Goal: Task Accomplishment & Management: Use online tool/utility

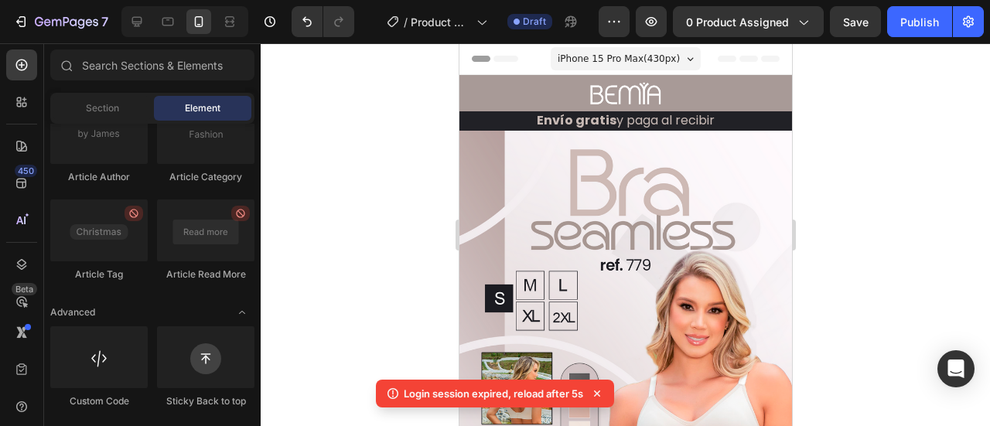
click at [858, 4] on div "7 / Product Page - Sep 27, 00:37:36 Draft Preview 0 product assigned Save Publi…" at bounding box center [495, 22] width 990 height 44
click at [854, 29] on div "Save" at bounding box center [856, 22] width 26 height 16
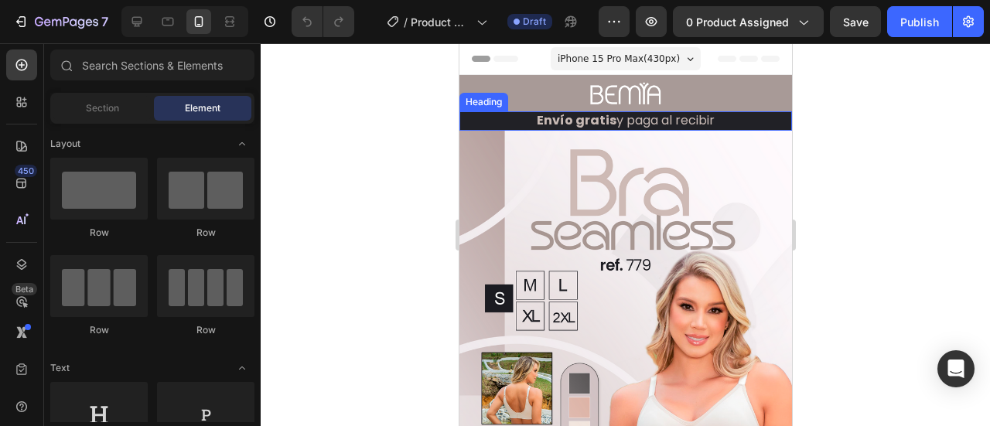
click at [581, 210] on img at bounding box center [625, 382] width 332 height 503
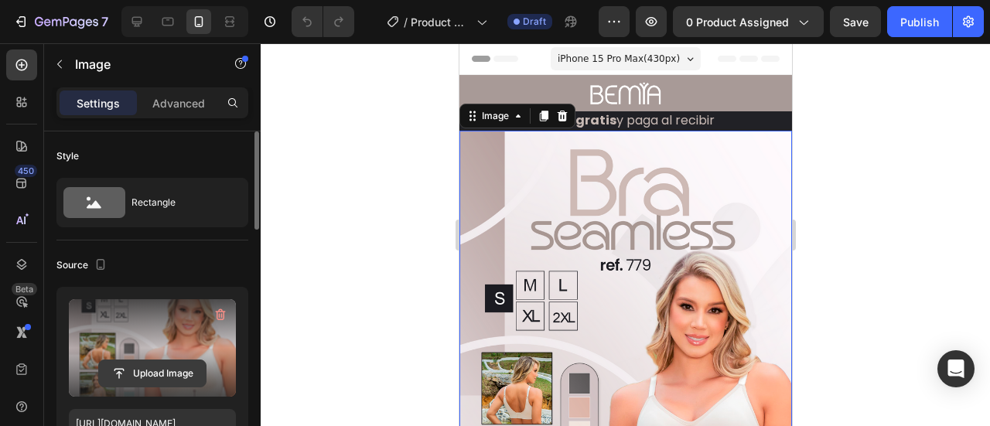
click at [161, 373] on input "file" at bounding box center [152, 373] width 107 height 26
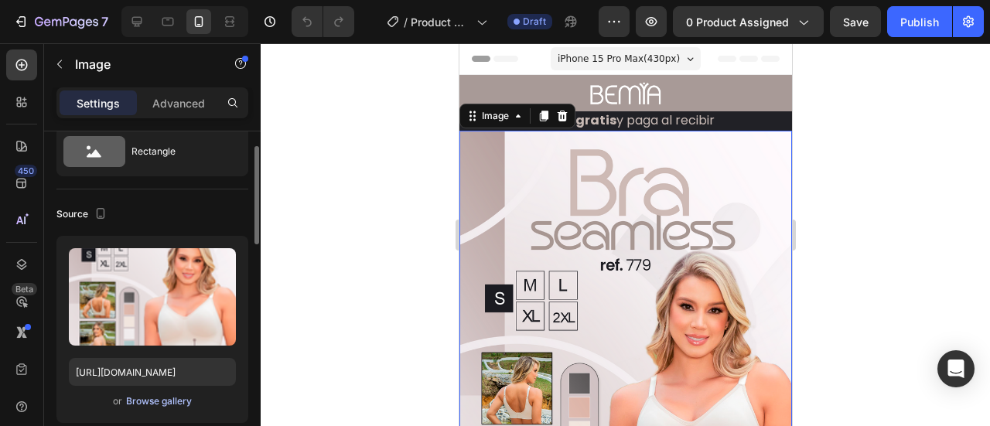
click at [160, 404] on div "Browse gallery" at bounding box center [159, 401] width 66 height 14
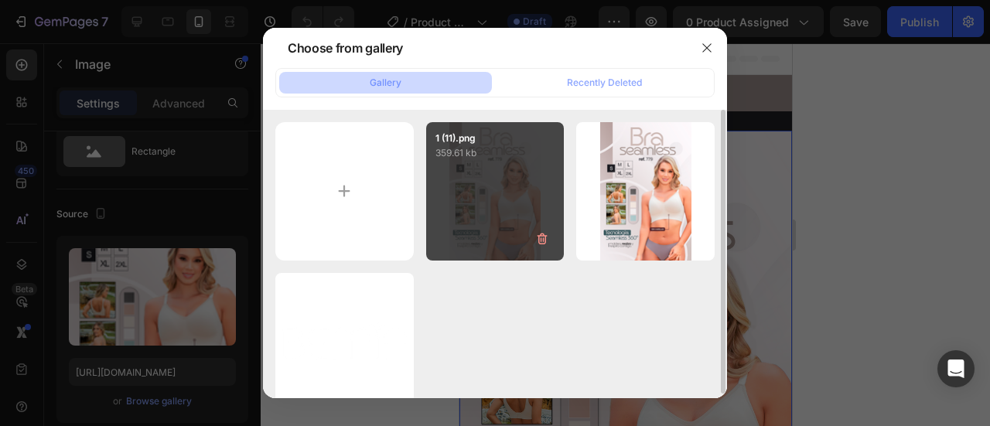
click at [458, 158] on p "359.61 kb" at bounding box center [495, 152] width 120 height 15
type input "[URL][DOMAIN_NAME]"
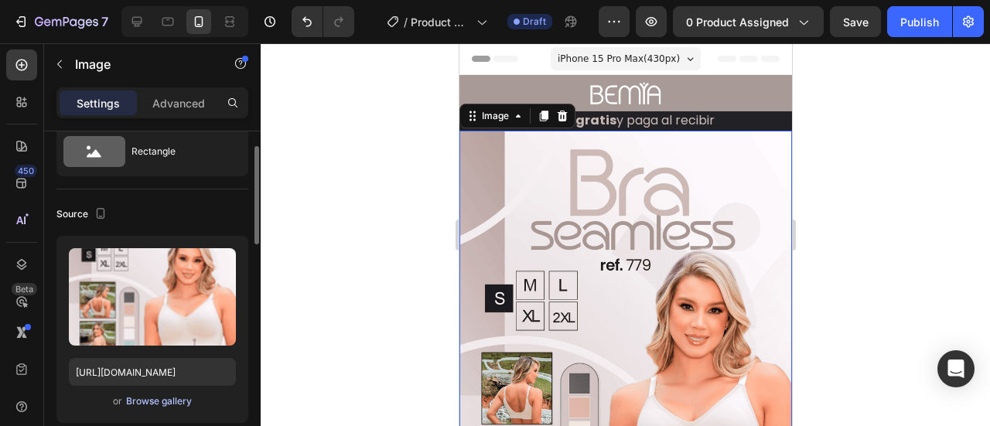
click at [176, 398] on div "Browse gallery" at bounding box center [159, 401] width 66 height 14
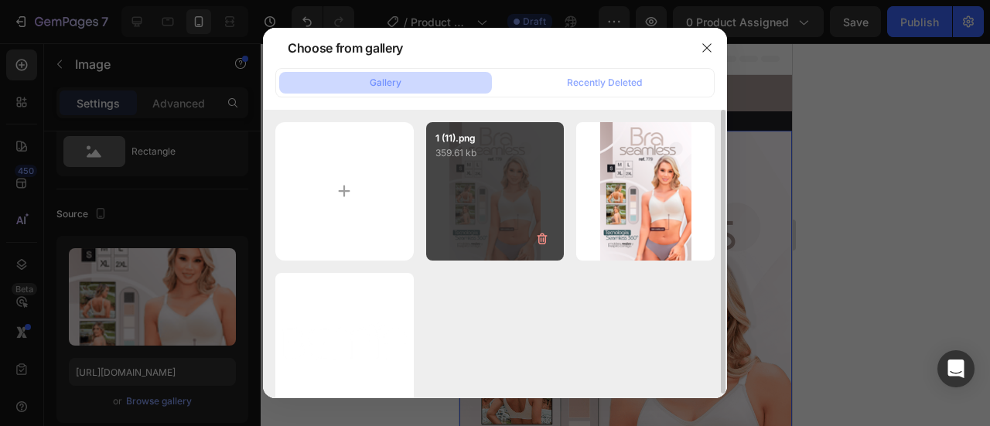
click at [534, 158] on p "359.61 kb" at bounding box center [495, 152] width 120 height 15
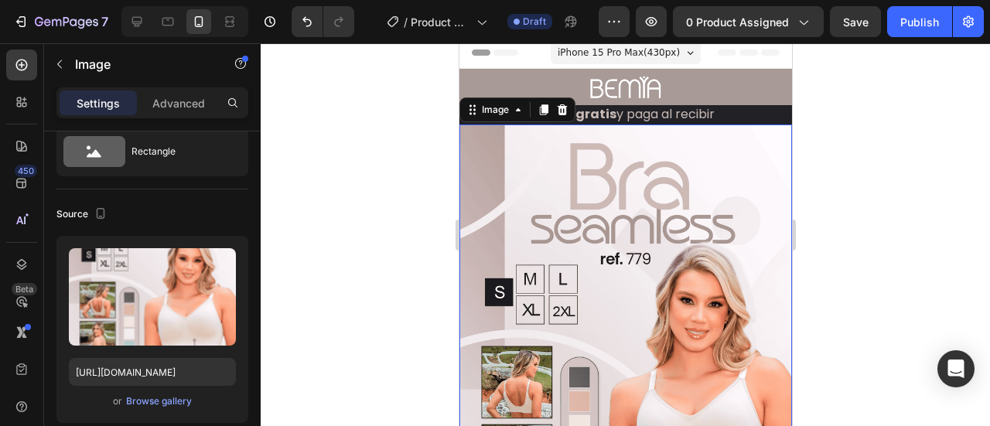
scroll to position [0, 0]
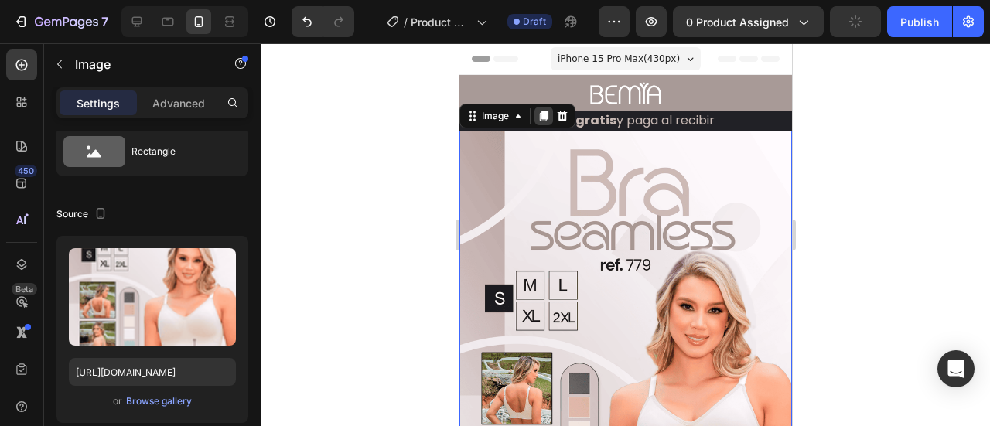
click at [536, 107] on div at bounding box center [543, 116] width 19 height 19
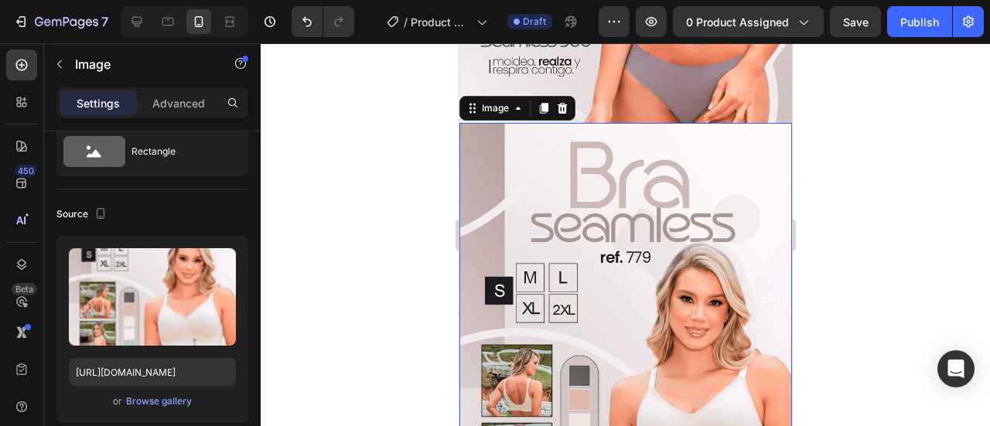
scroll to position [513, 0]
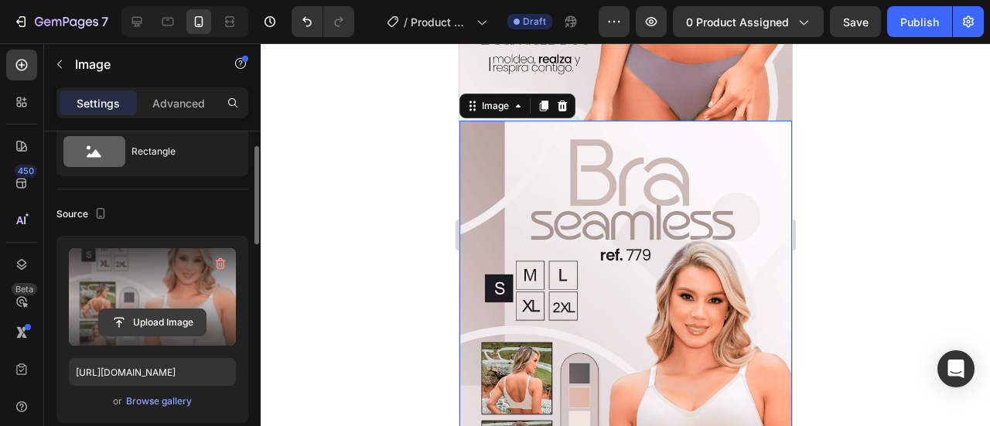
click at [172, 324] on input "file" at bounding box center [152, 322] width 107 height 26
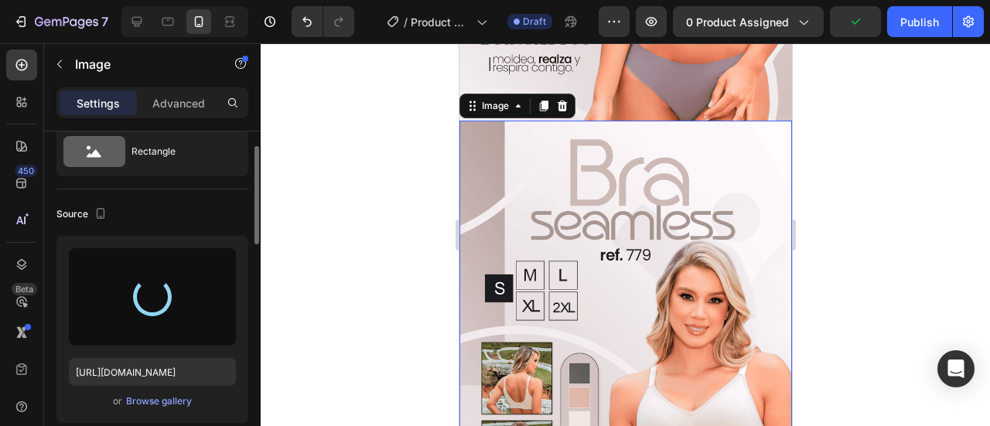
type input "[URL][DOMAIN_NAME]"
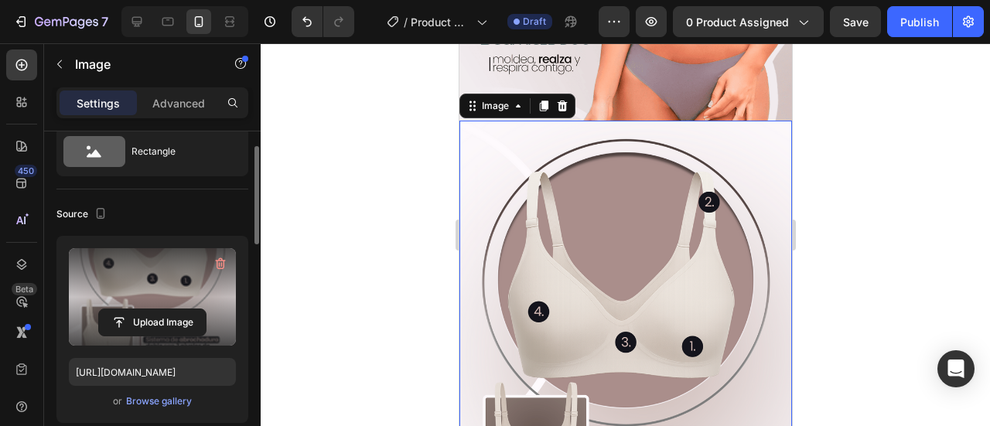
click at [871, 182] on div at bounding box center [625, 234] width 729 height 383
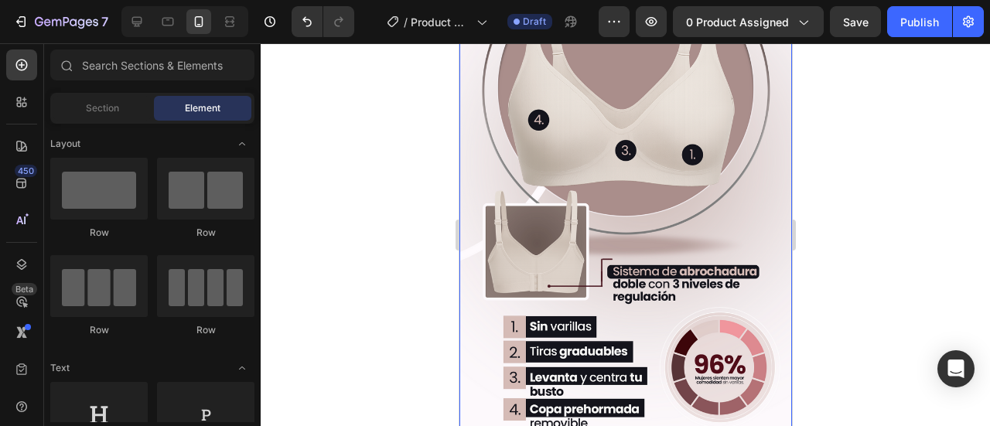
scroll to position [565, 0]
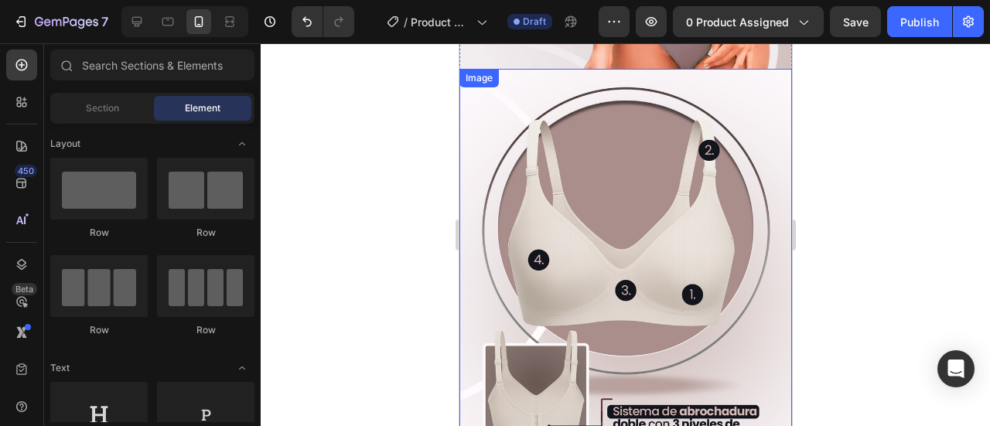
click at [547, 247] on img at bounding box center [625, 328] width 332 height 518
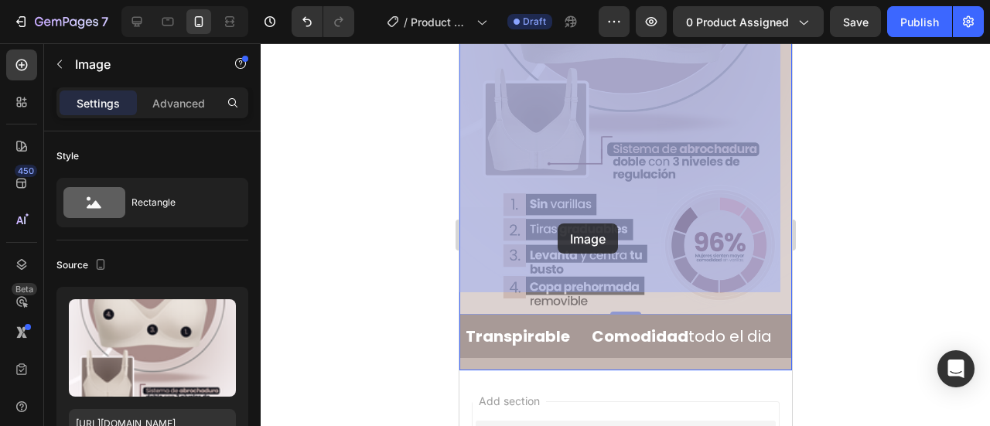
scroll to position [823, 0]
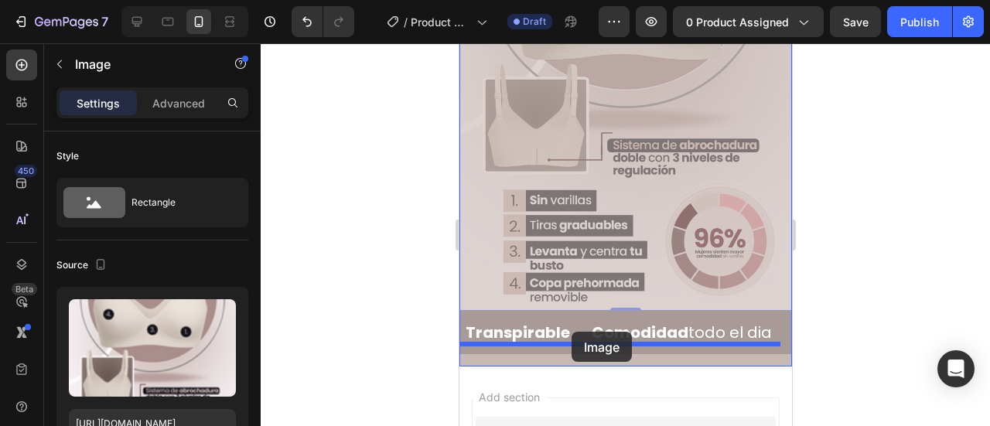
drag, startPoint x: 492, startPoint y: 65, endPoint x: 571, endPoint y: 332, distance: 278.2
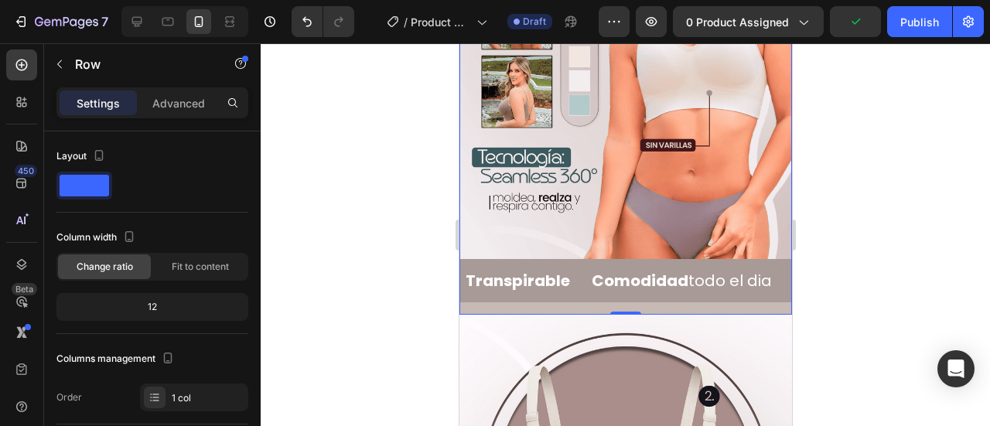
scroll to position [633, 0]
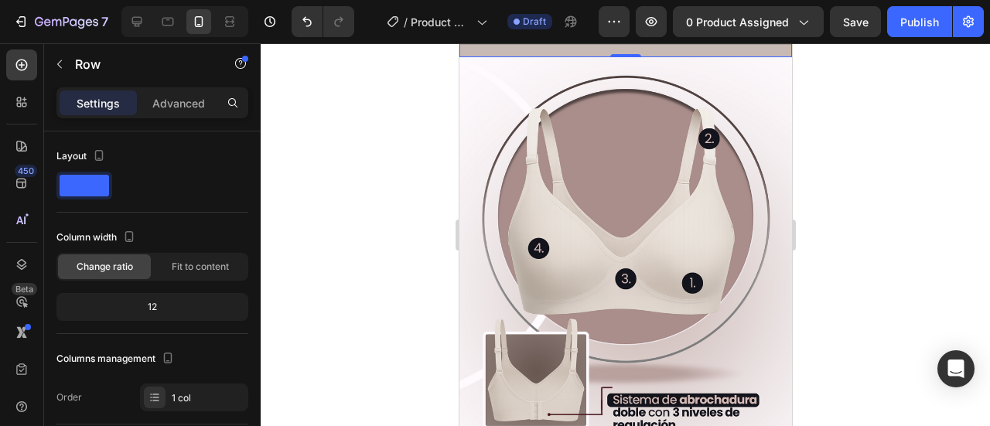
click at [892, 209] on div at bounding box center [625, 234] width 729 height 383
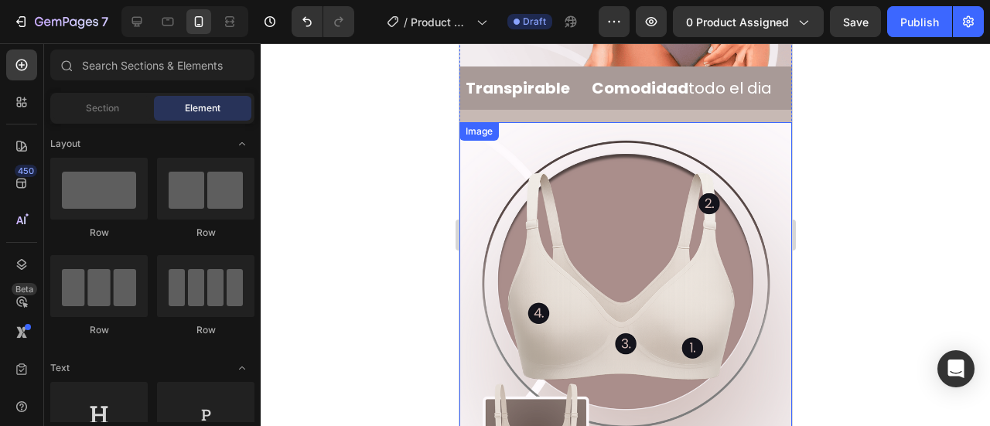
scroll to position [478, 0]
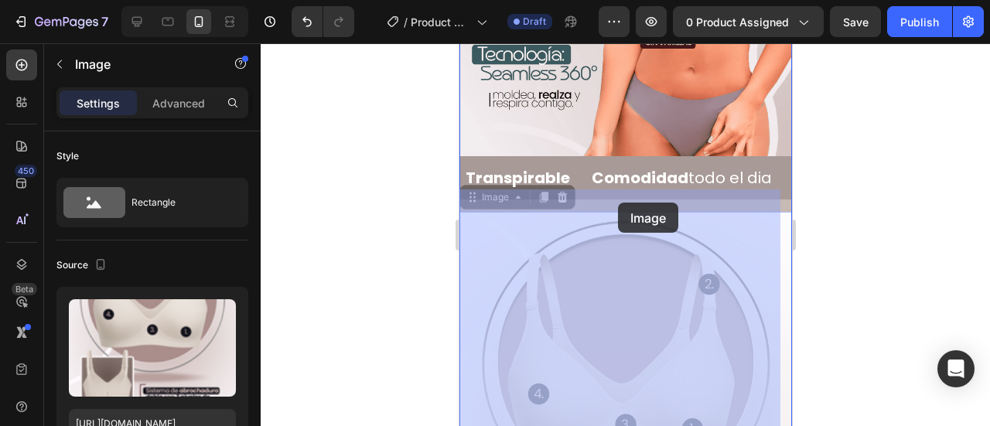
drag, startPoint x: 485, startPoint y: 175, endPoint x: 617, endPoint y: 205, distance: 135.6
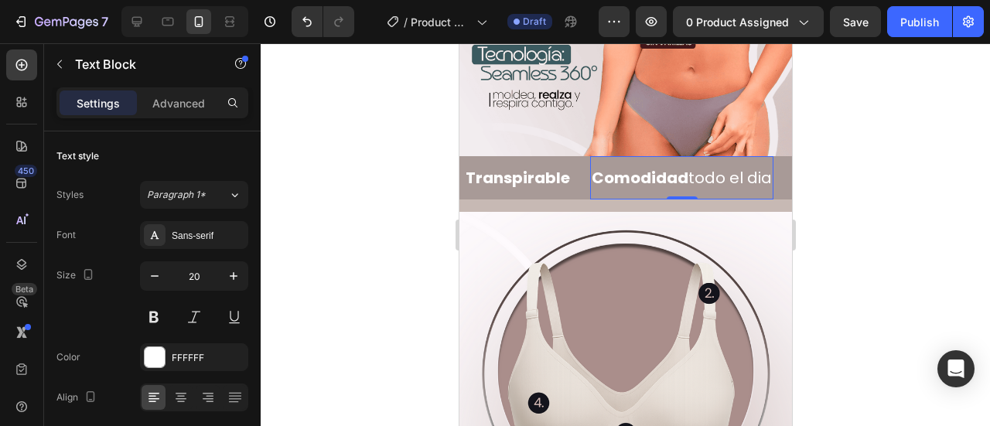
click at [626, 176] on div "Comodidad todo el dia Text Block 0" at bounding box center [680, 177] width 183 height 43
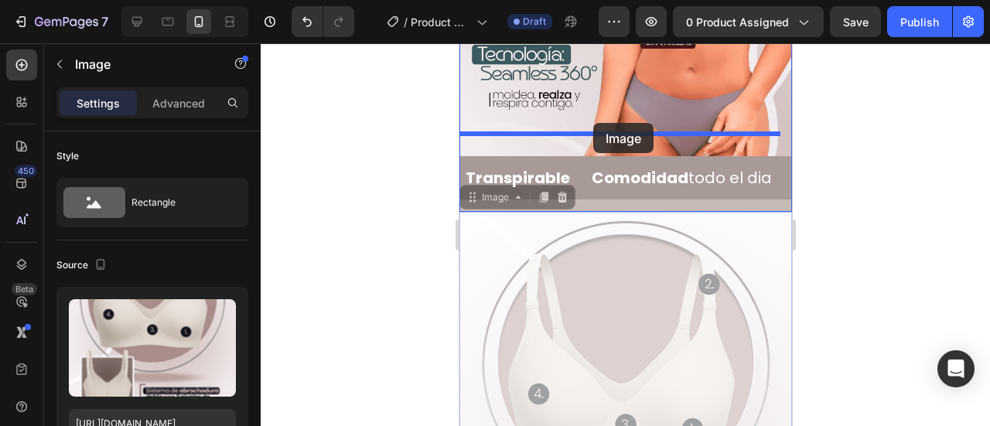
drag, startPoint x: 490, startPoint y: 173, endPoint x: 592, endPoint y: 123, distance: 113.8
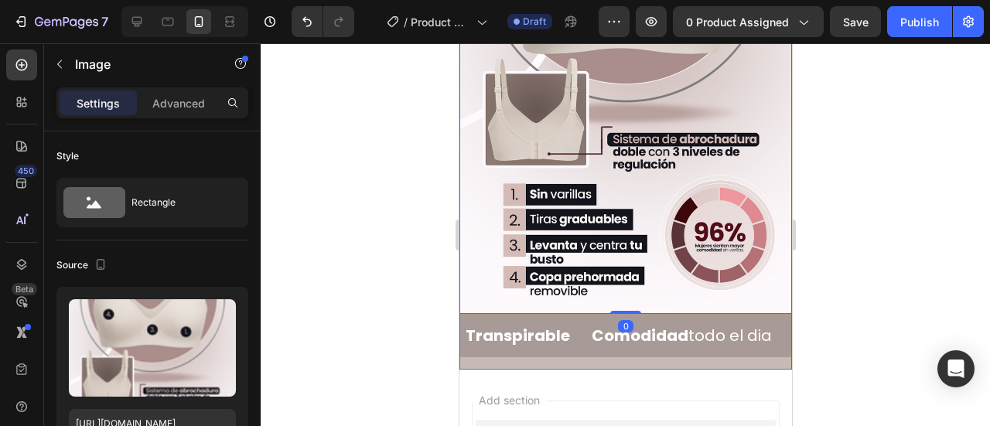
scroll to position [839, 0]
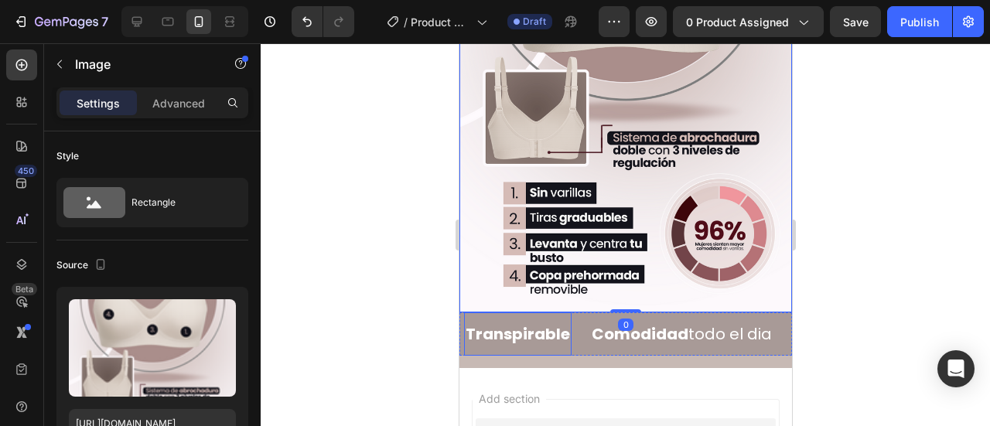
click at [466, 312] on div "Transpirable Text Block" at bounding box center [516, 333] width 107 height 43
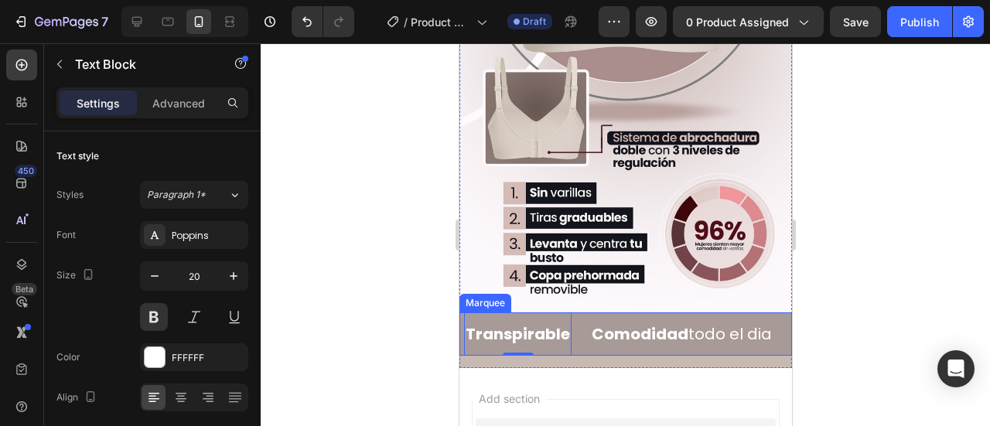
click at [575, 312] on div "Transpirable Text Block 0" at bounding box center [526, 333] width 126 height 43
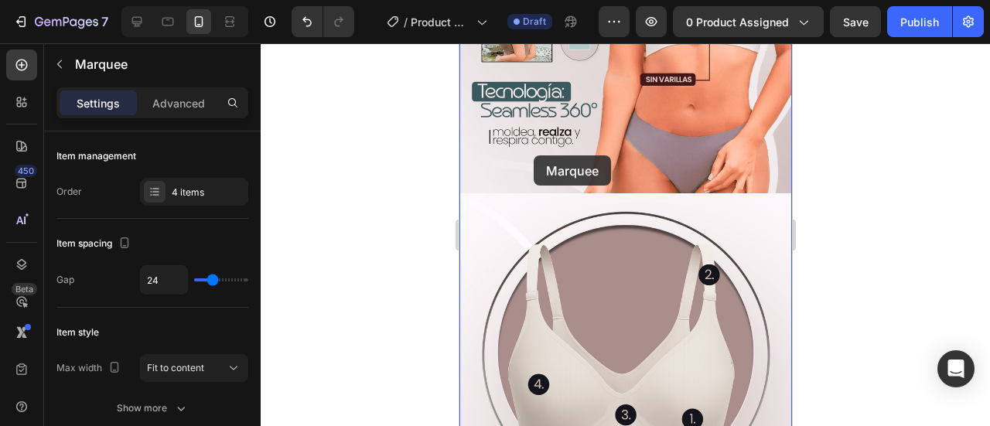
scroll to position [427, 0]
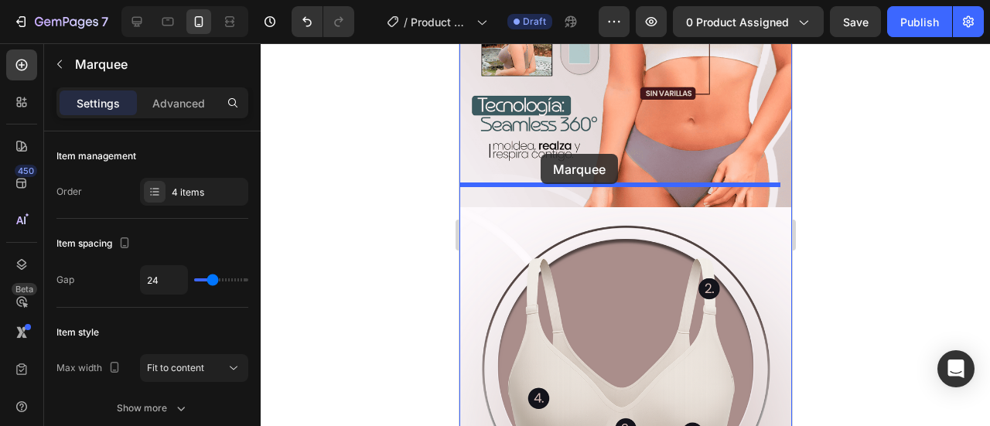
drag, startPoint x: 489, startPoint y: 259, endPoint x: 540, endPoint y: 154, distance: 116.6
click at [540, 154] on div "iPhone 15 Pro Max ( 430 px) iPhone 13 Mini iPhone 13 Pro iPhone 11 Pro Max iPho…" at bounding box center [625, 343] width 332 height 1454
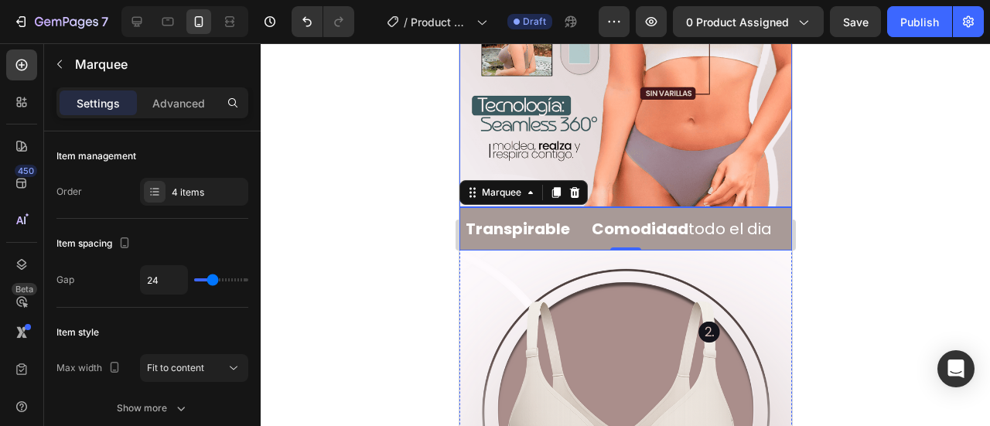
click at [900, 240] on div at bounding box center [625, 234] width 729 height 383
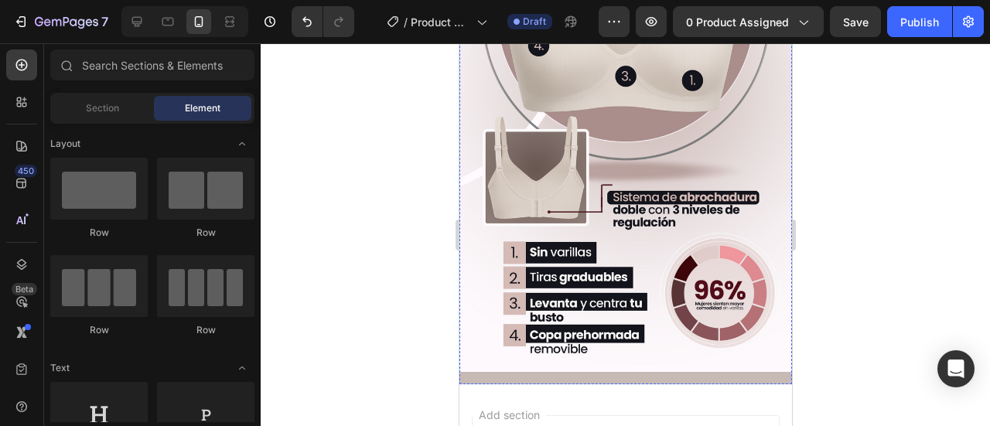
scroll to position [839, 0]
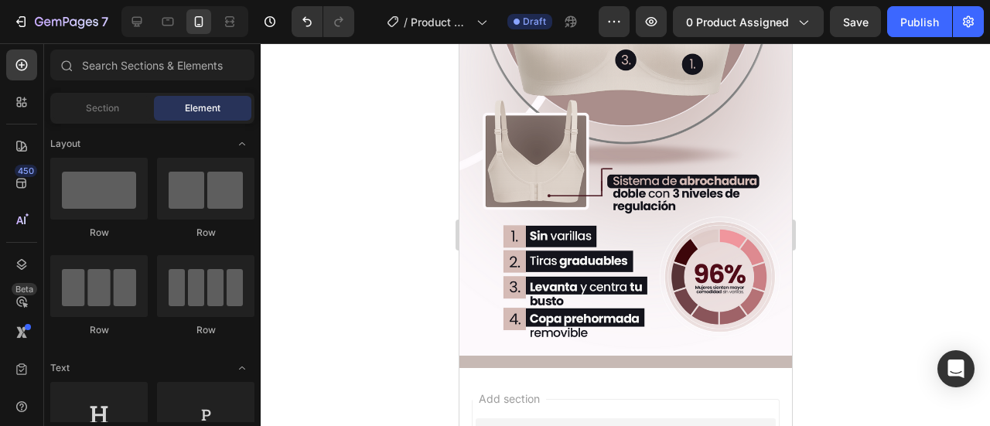
click at [834, 254] on div at bounding box center [625, 234] width 729 height 383
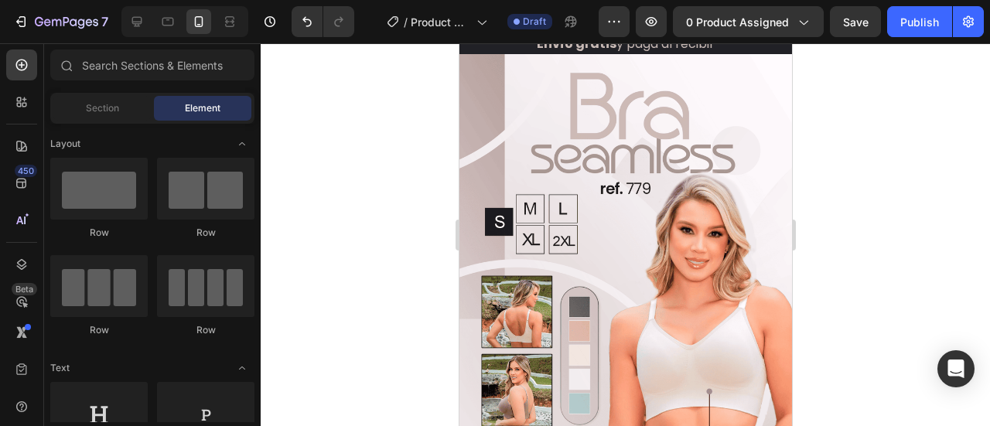
scroll to position [66, 0]
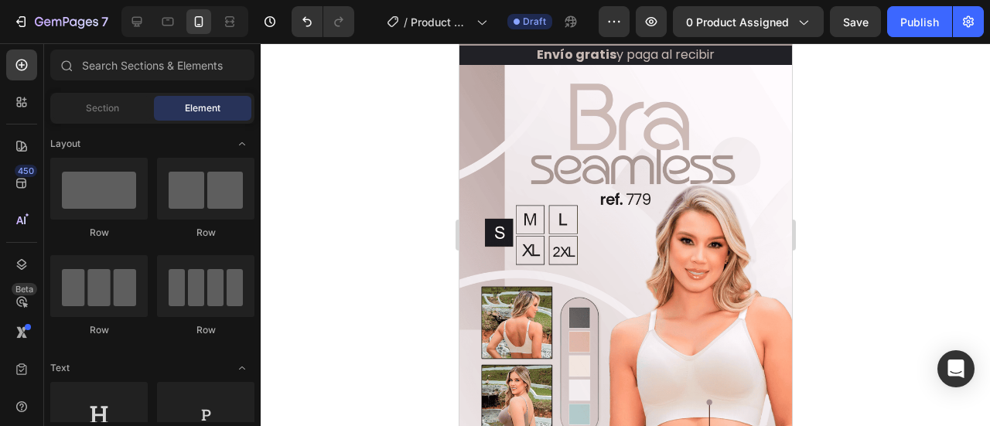
click at [864, 277] on div at bounding box center [625, 234] width 729 height 383
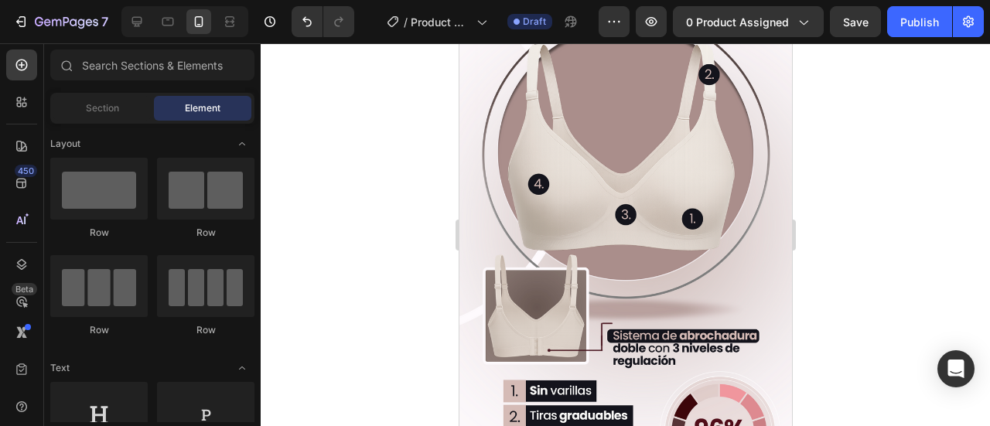
scroll to position [530, 0]
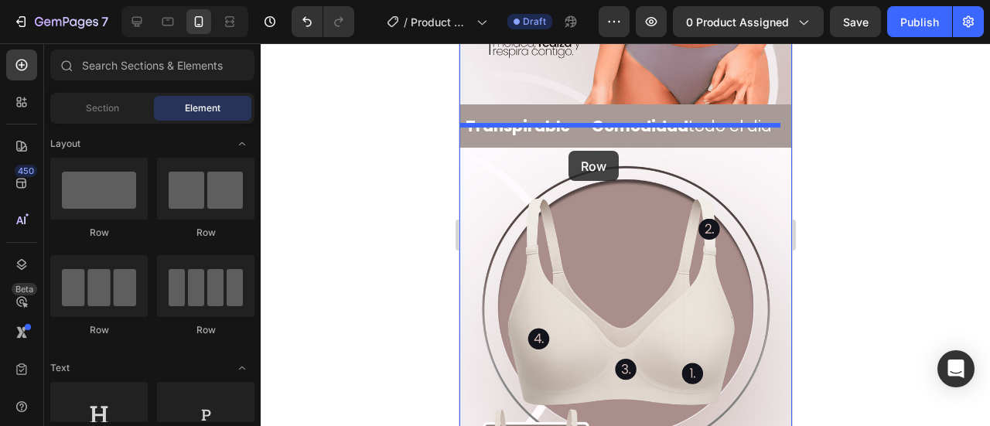
drag, startPoint x: 560, startPoint y: 246, endPoint x: 568, endPoint y: 151, distance: 95.4
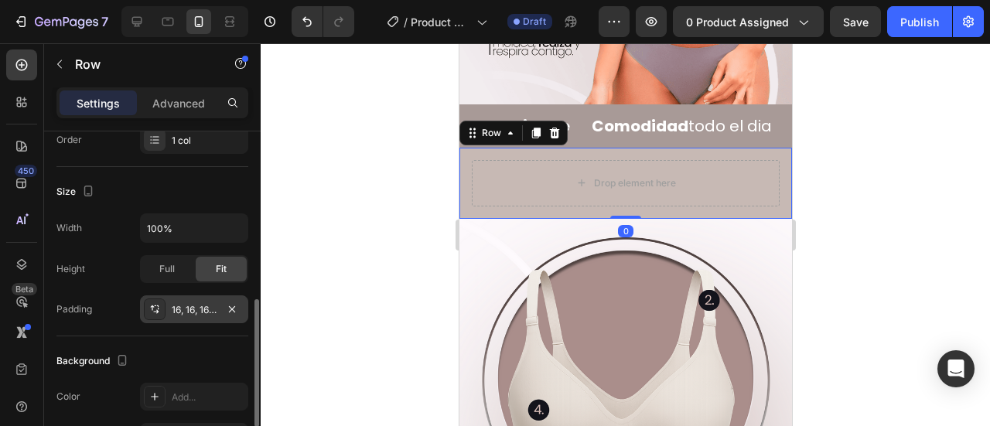
scroll to position [309, 0]
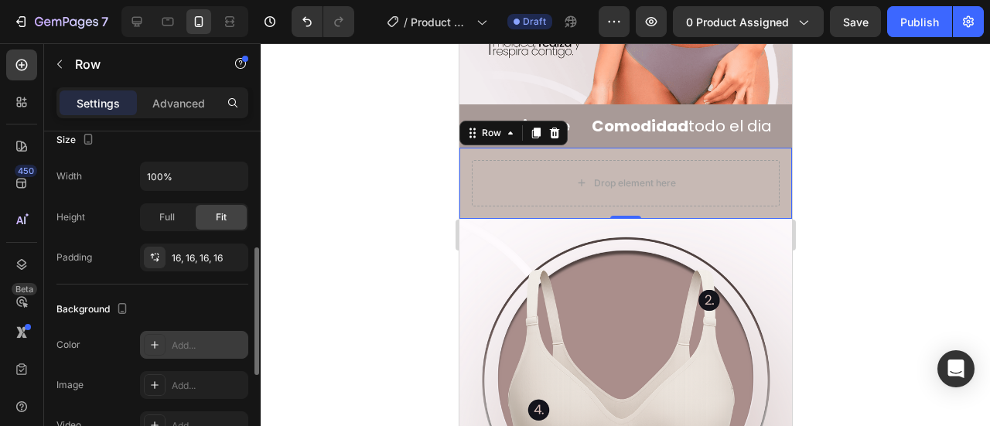
click at [186, 339] on div "Add..." at bounding box center [208, 346] width 73 height 14
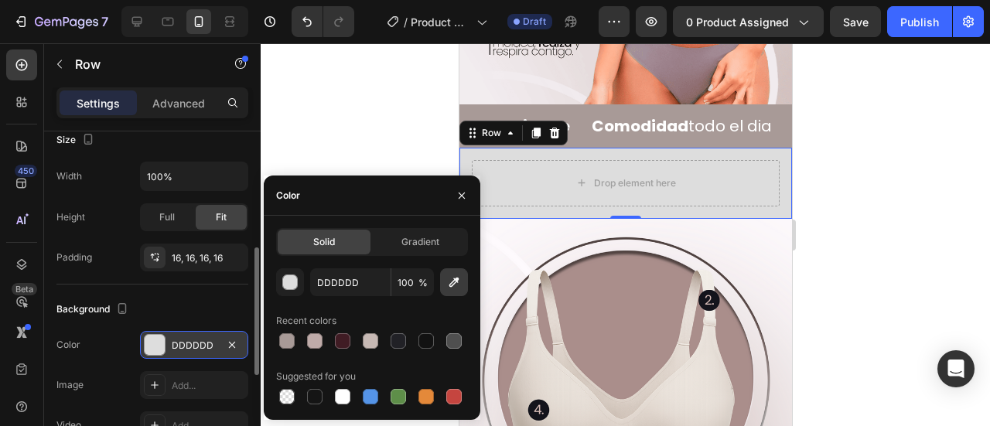
click at [450, 281] on icon "button" at bounding box center [453, 281] width 15 height 15
type input "FBF6F9"
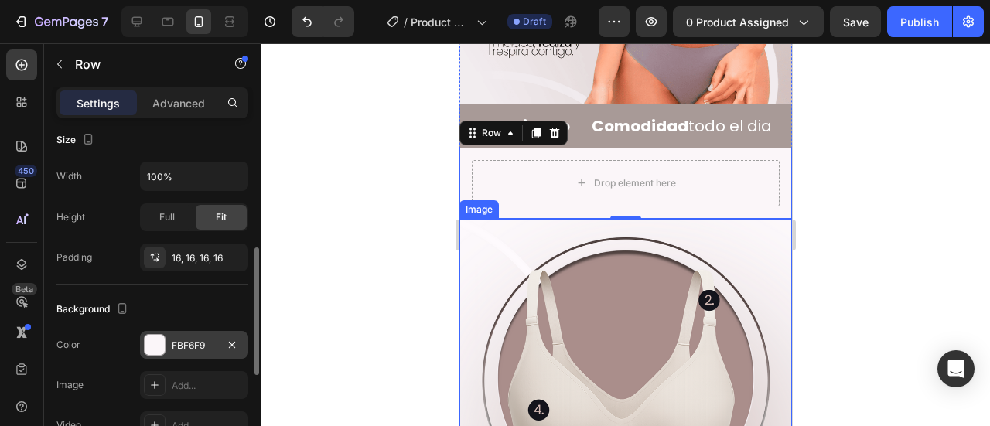
click at [856, 177] on div at bounding box center [625, 234] width 729 height 383
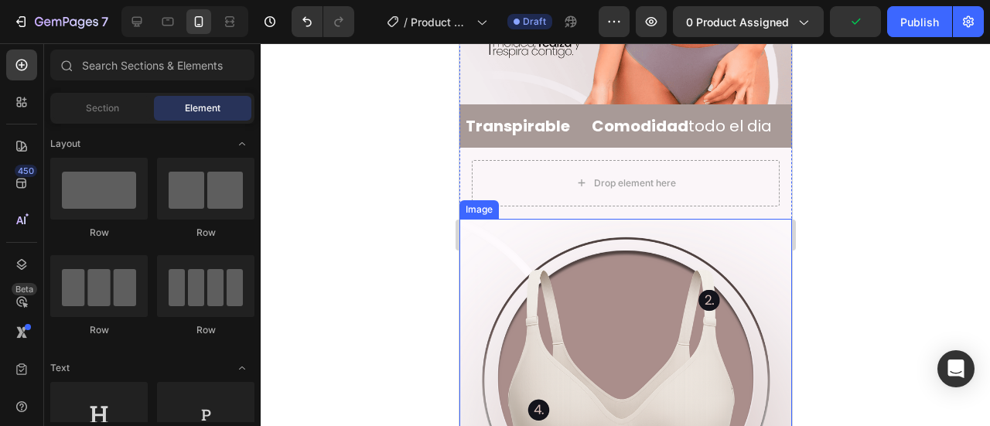
click at [875, 230] on div at bounding box center [625, 234] width 729 height 383
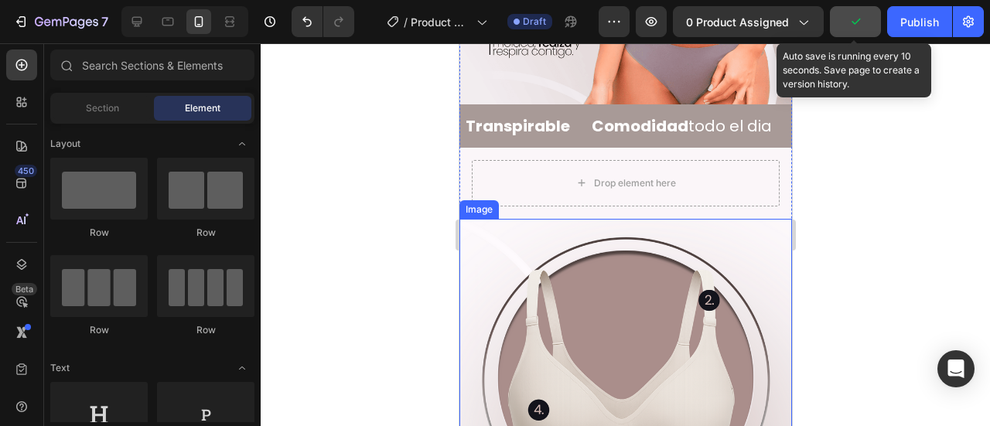
click at [860, 23] on icon "button" at bounding box center [854, 21] width 15 height 15
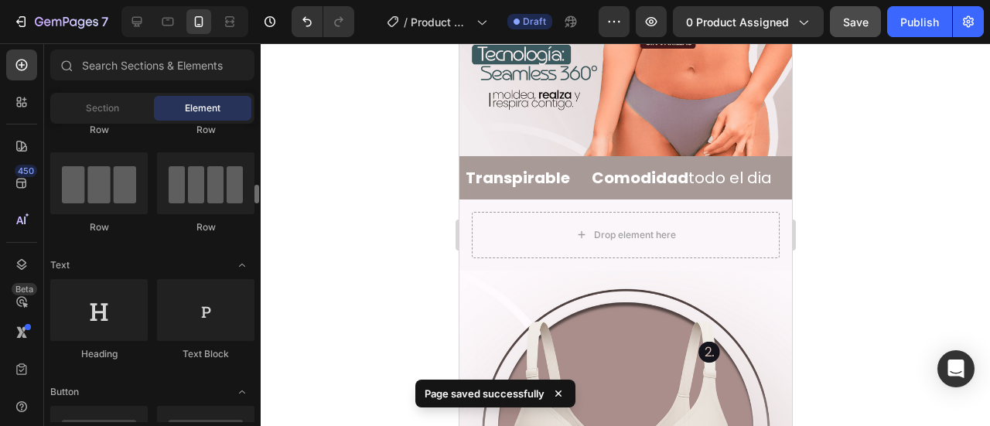
scroll to position [155, 0]
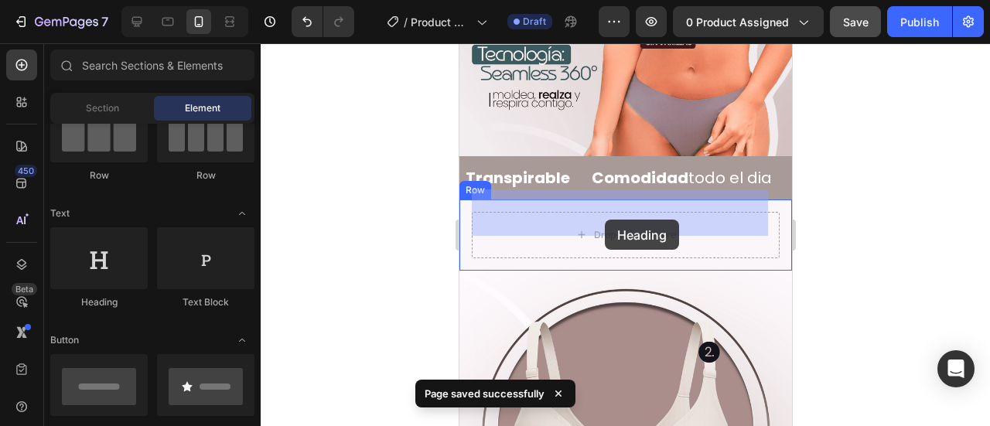
drag, startPoint x: 571, startPoint y: 292, endPoint x: 604, endPoint y: 220, distance: 79.2
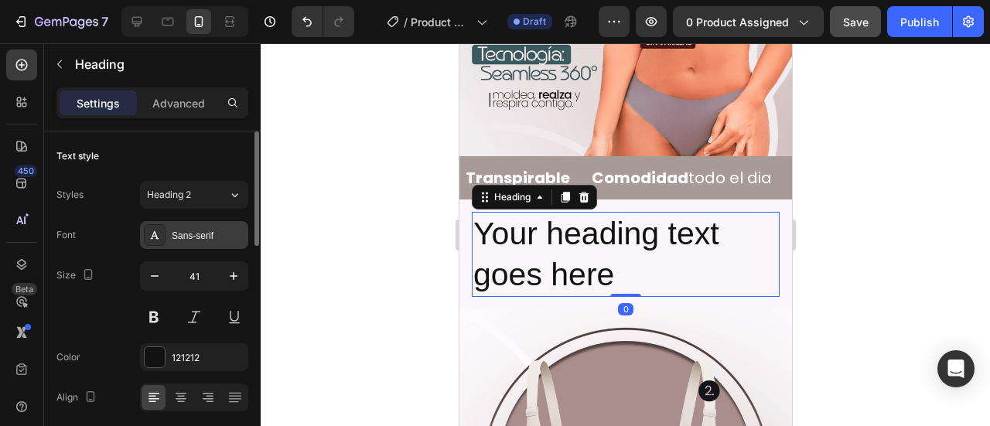
click at [210, 240] on div "Sans-serif" at bounding box center [208, 236] width 73 height 14
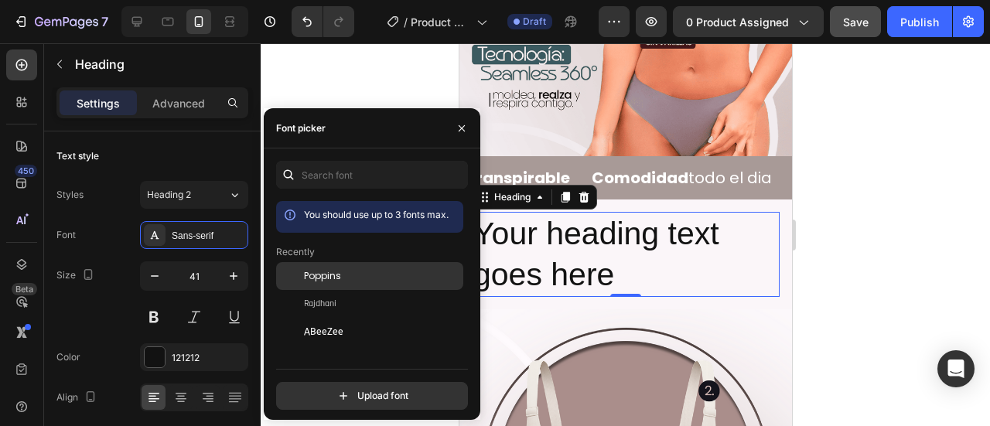
click at [343, 274] on div "Poppins" at bounding box center [382, 276] width 156 height 14
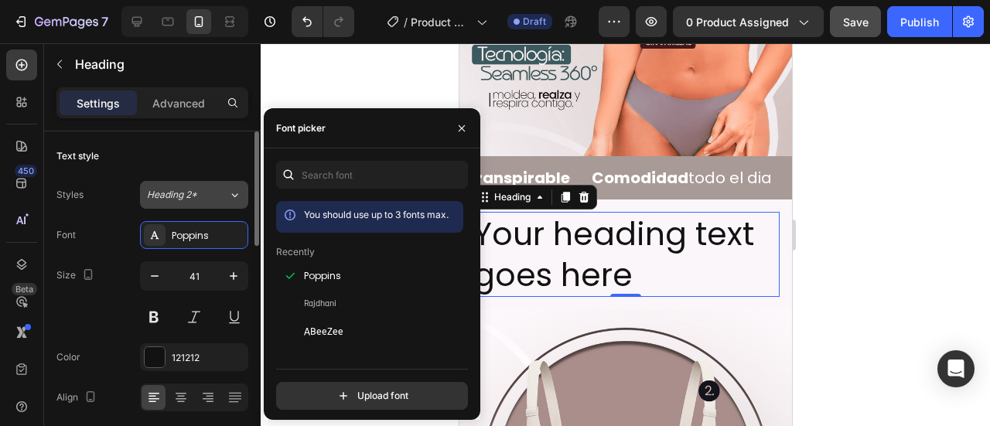
click at [188, 188] on span "Heading 2*" at bounding box center [172, 195] width 50 height 14
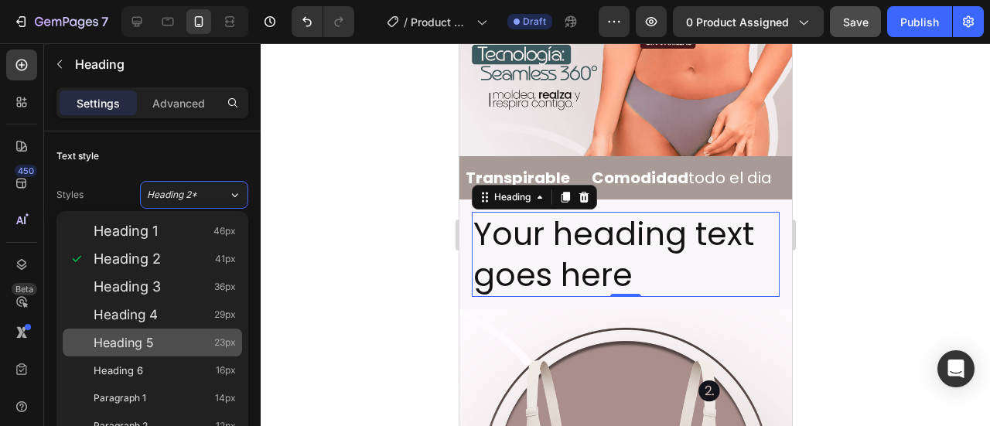
click at [156, 341] on div "Heading 5 23px" at bounding box center [165, 342] width 142 height 15
type input "23"
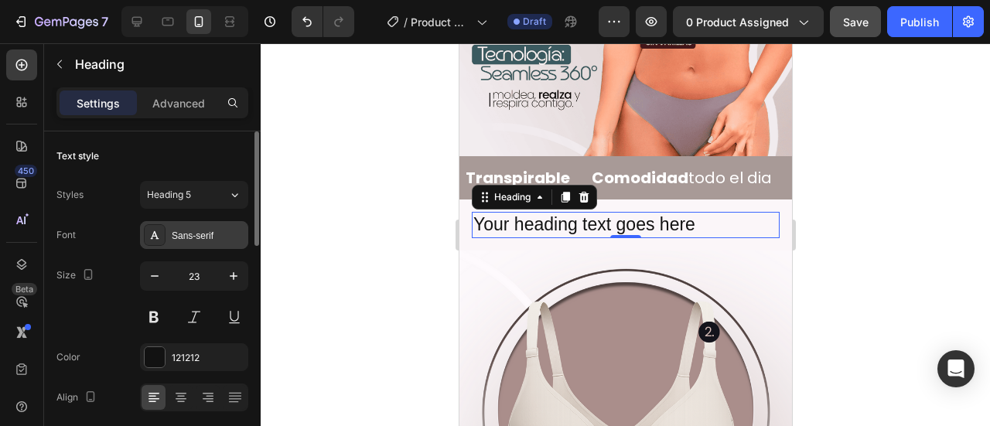
click at [206, 244] on div "Sans-serif" at bounding box center [194, 235] width 108 height 28
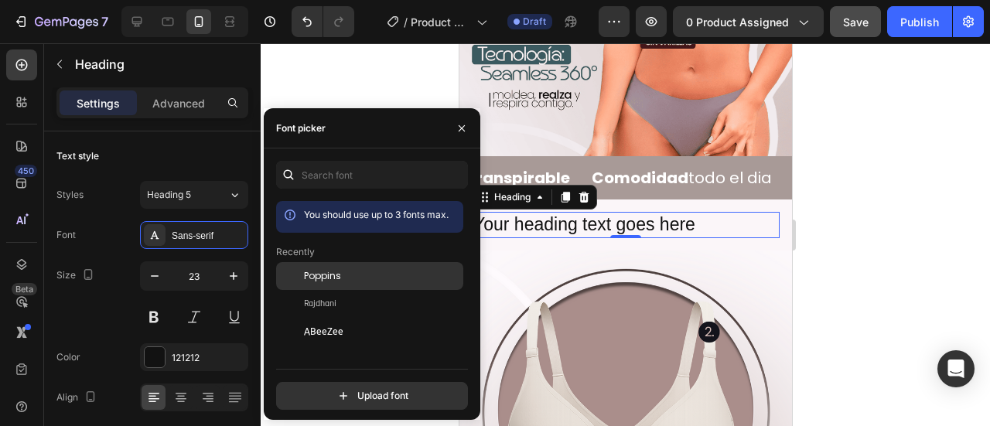
click at [368, 267] on div "Poppins" at bounding box center [369, 276] width 187 height 28
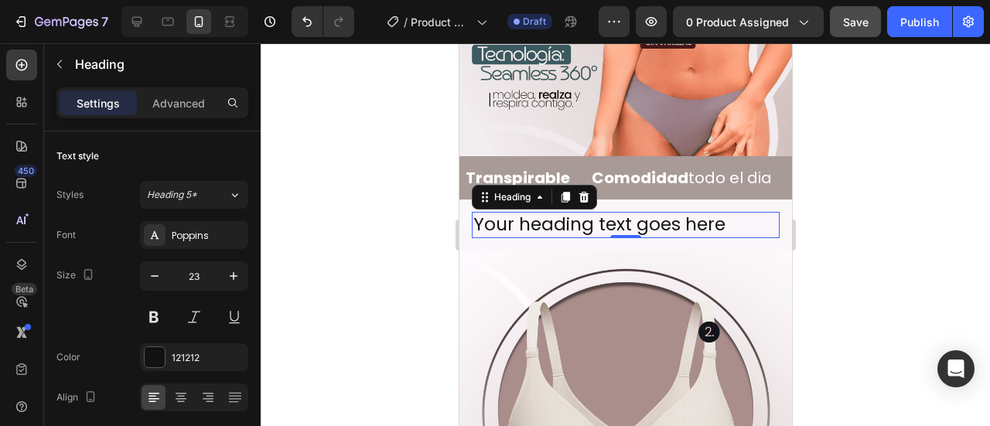
click at [817, 243] on div at bounding box center [625, 234] width 729 height 383
